Goal: Information Seeking & Learning: Learn about a topic

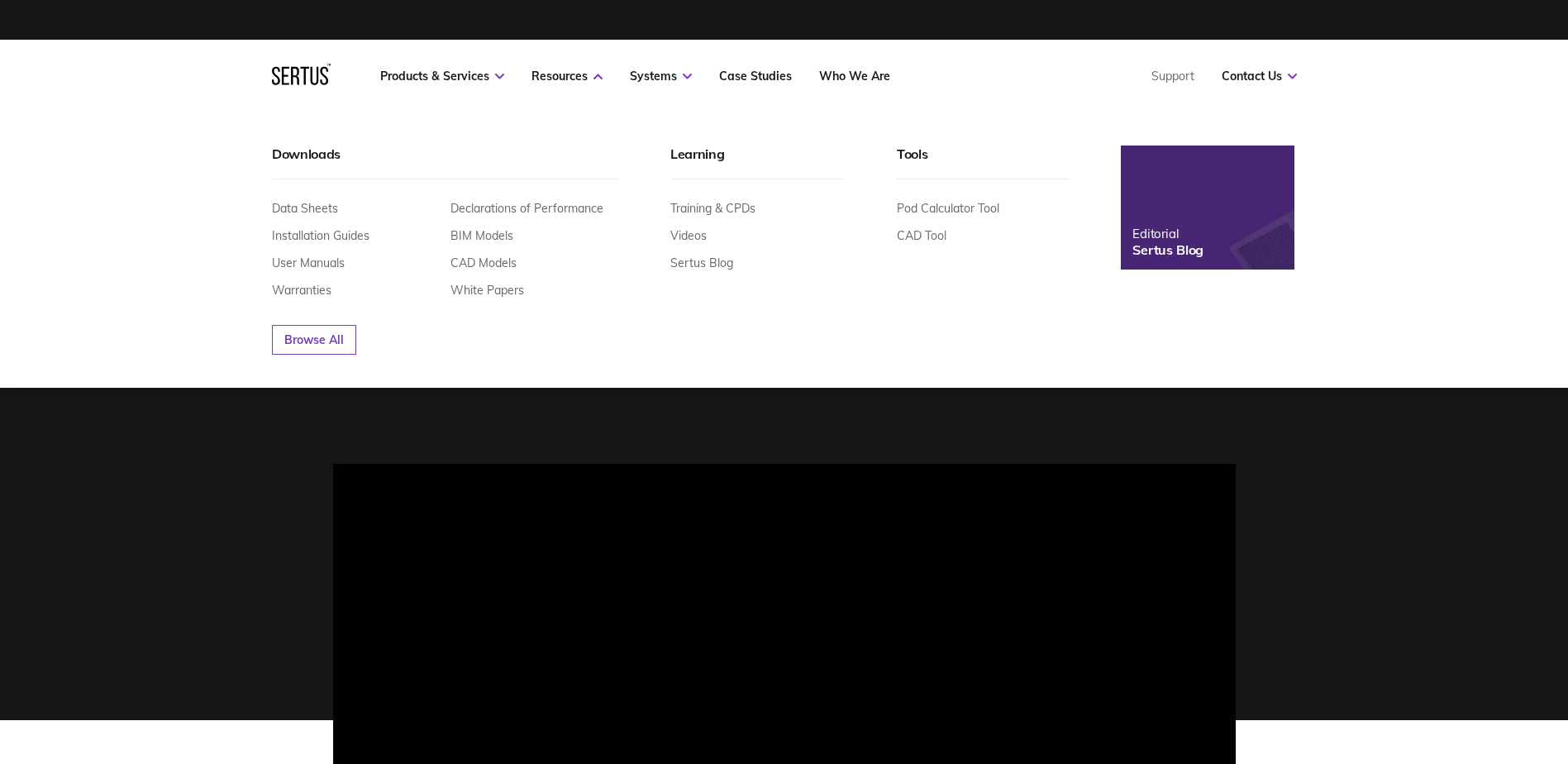
click at [1178, 219] on img at bounding box center [1208, 208] width 191 height 137
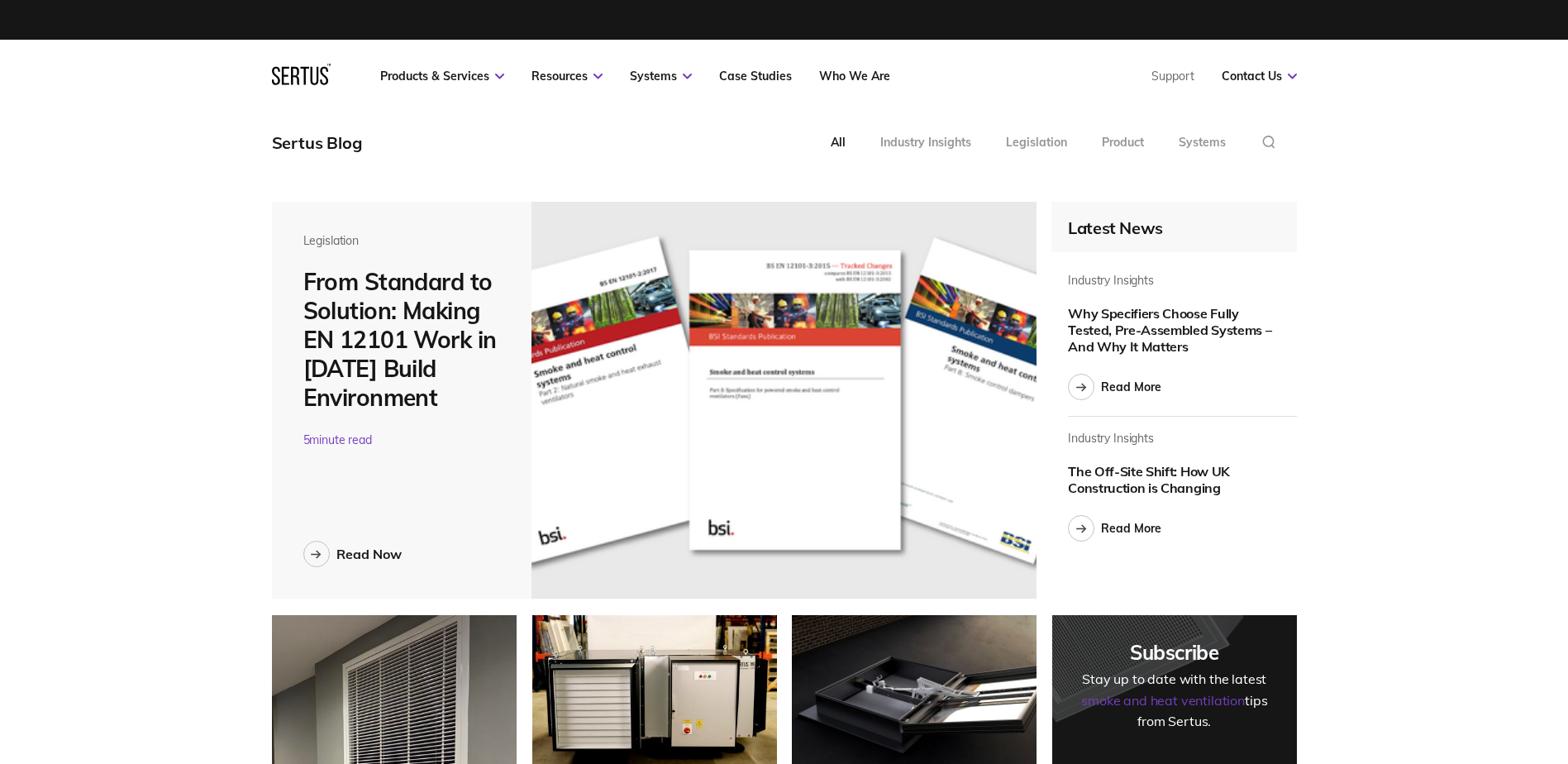
scroll to position [6187, 1050]
click at [361, 552] on div "Read Now" at bounding box center [369, 555] width 65 height 17
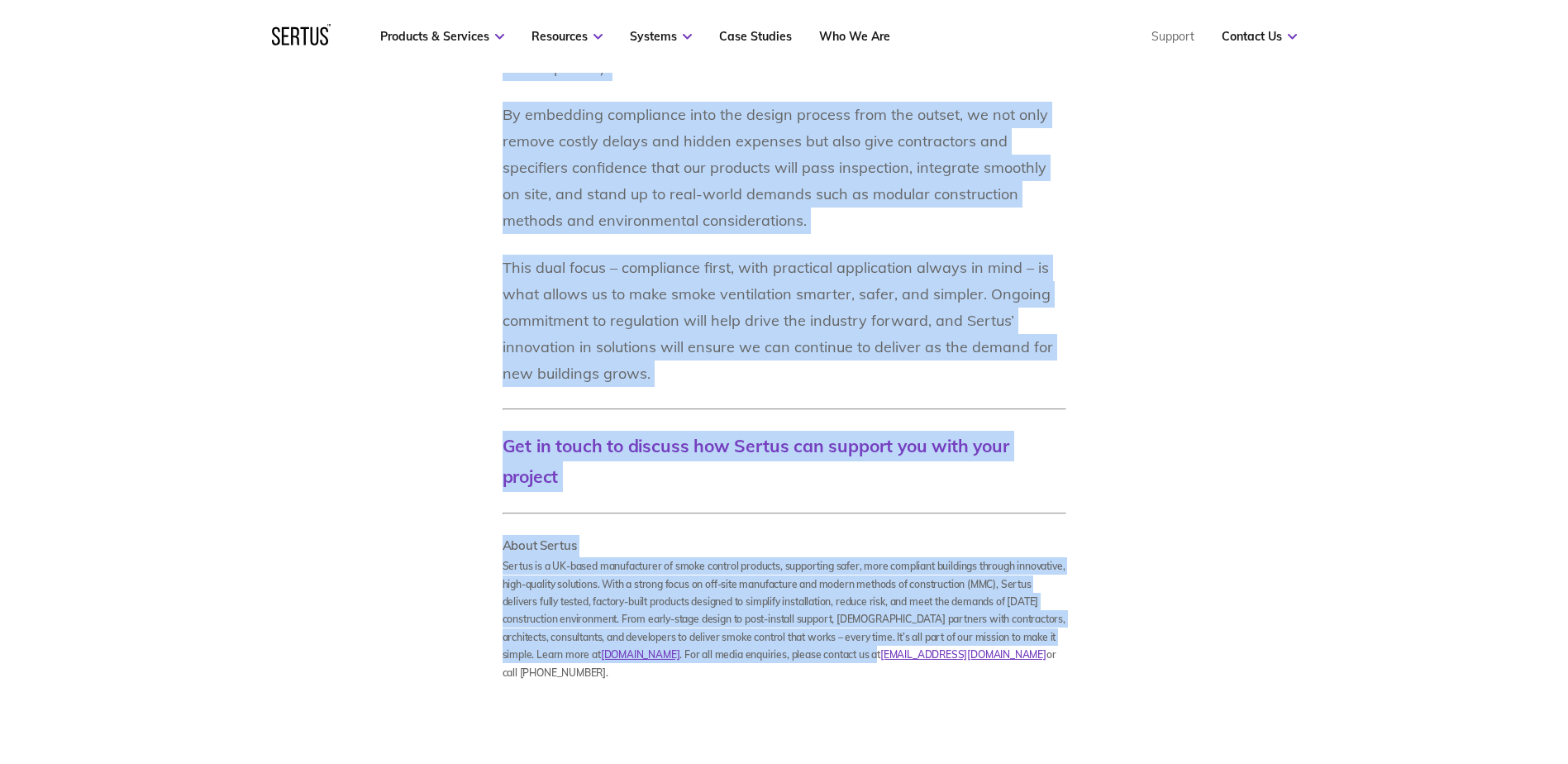
scroll to position [3218, 0]
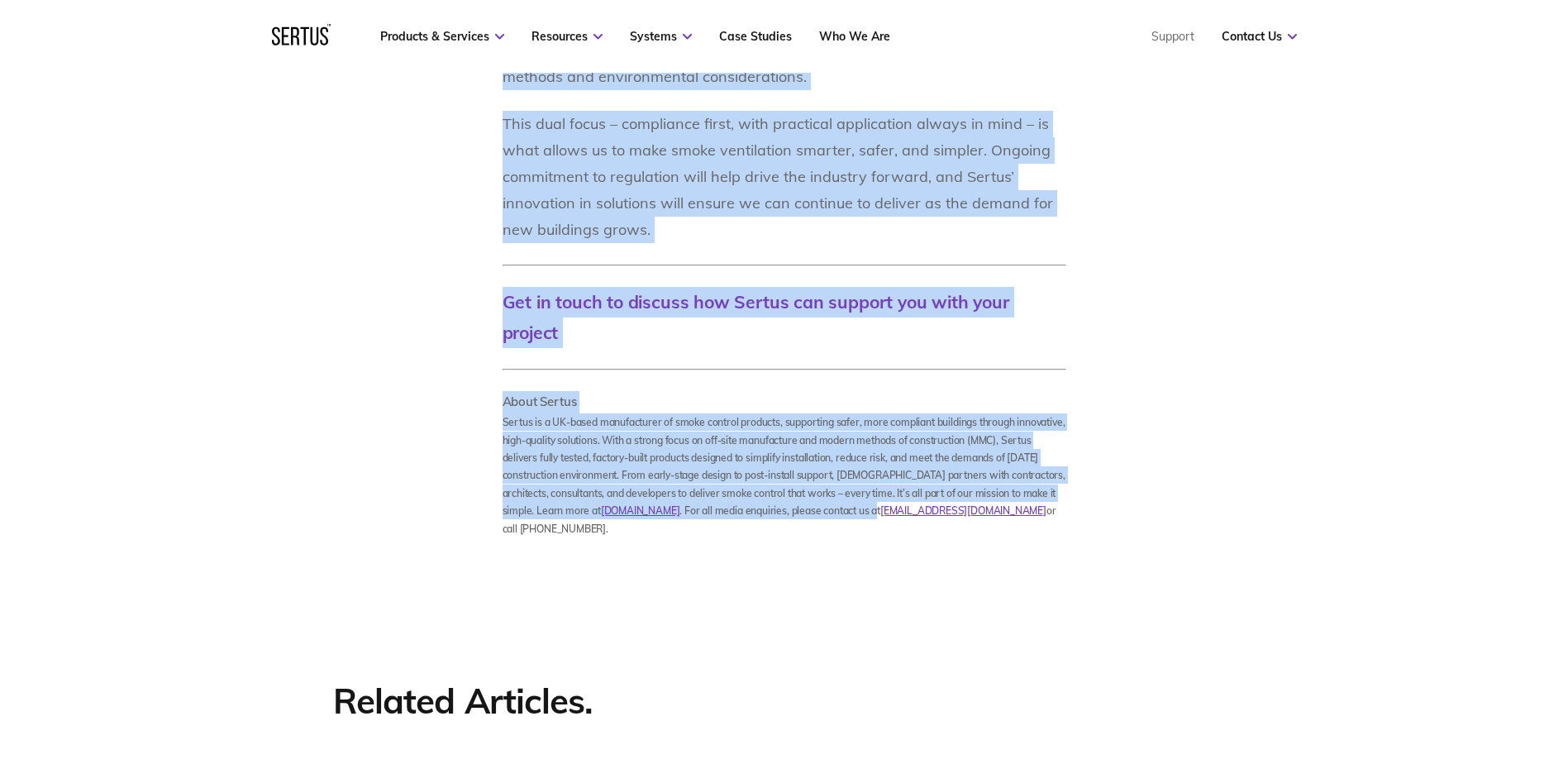
drag, startPoint x: 416, startPoint y: 224, endPoint x: 968, endPoint y: 229, distance: 552.0
copy div "Lore Ipsumdol si Ametcons: Adipis EL 33553 Sedd ei Tempo’i Utlab Etdoloremag Al…"
